Goal: Transaction & Acquisition: Download file/media

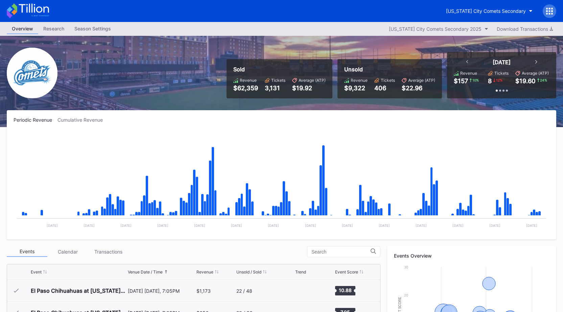
scroll to position [1426, 0]
click at [520, 27] on div "Download Transactions" at bounding box center [524, 29] width 56 height 6
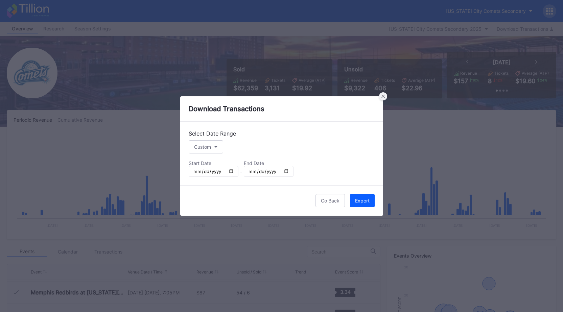
click at [382, 94] on div at bounding box center [383, 96] width 8 height 8
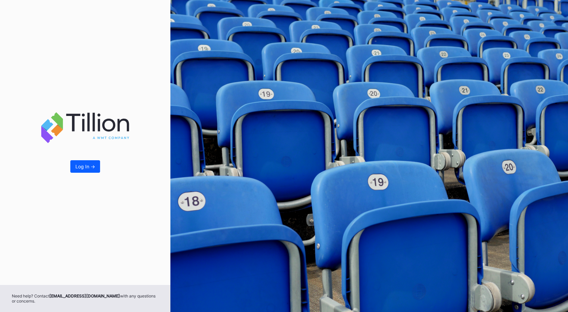
click at [83, 168] on div "Log In ->" at bounding box center [85, 167] width 20 height 6
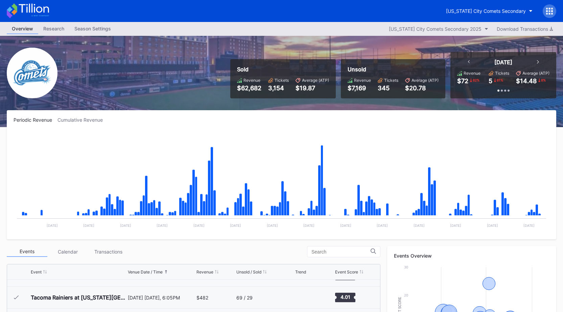
scroll to position [1426, 0]
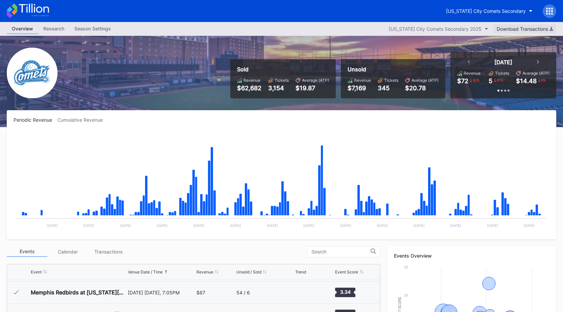
click at [524, 26] on button "Download Transactions" at bounding box center [524, 28] width 63 height 9
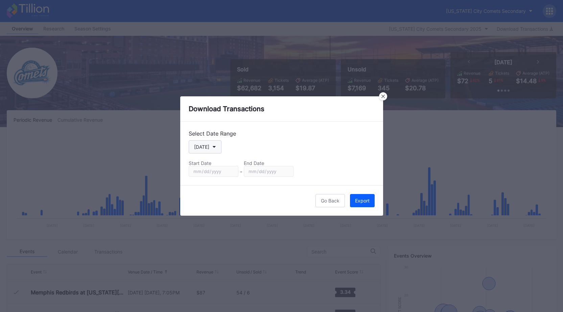
click at [210, 142] on button "[DATE]" at bounding box center [205, 146] width 33 height 13
click at [205, 227] on div "Custom" at bounding box center [202, 228] width 17 height 6
click at [232, 171] on input "[DATE]" at bounding box center [214, 171] width 50 height 11
type input "[DATE]"
click at [287, 169] on input "[DATE]" at bounding box center [269, 171] width 50 height 11
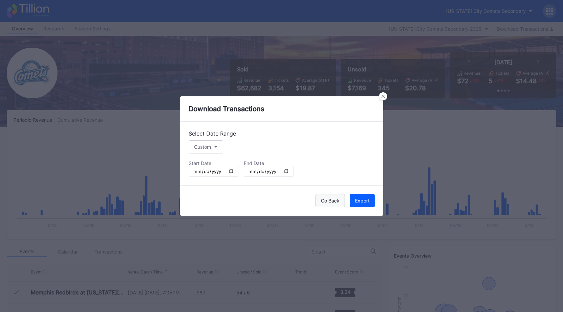
type input "[DATE]"
click at [355, 199] on div "Export" at bounding box center [362, 201] width 15 height 6
